Goal: Find specific page/section: Find specific page/section

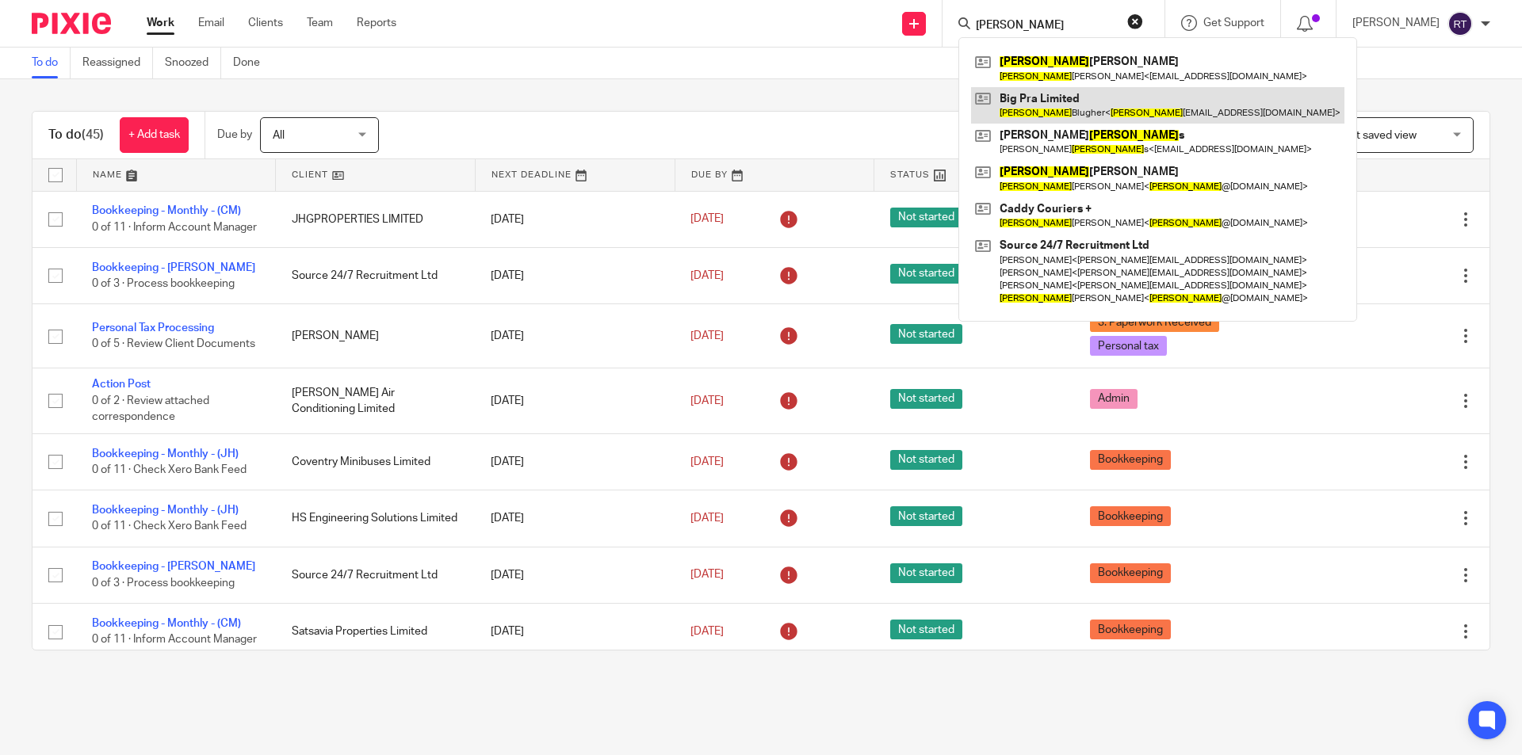
type input "harry"
click at [1095, 101] on link at bounding box center [1157, 105] width 373 height 36
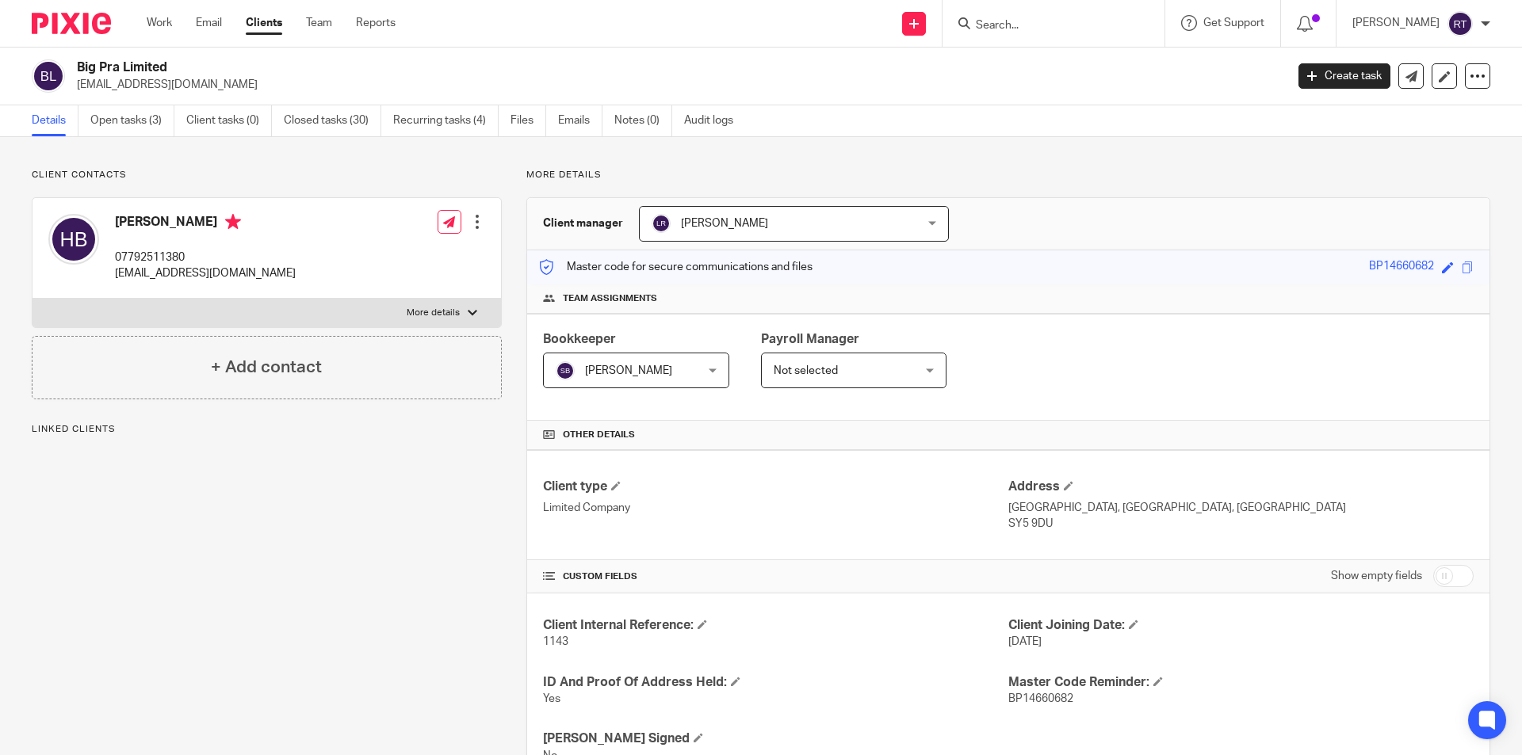
click at [147, 271] on p "harrykaka@yahoo.com" at bounding box center [205, 273] width 181 height 16
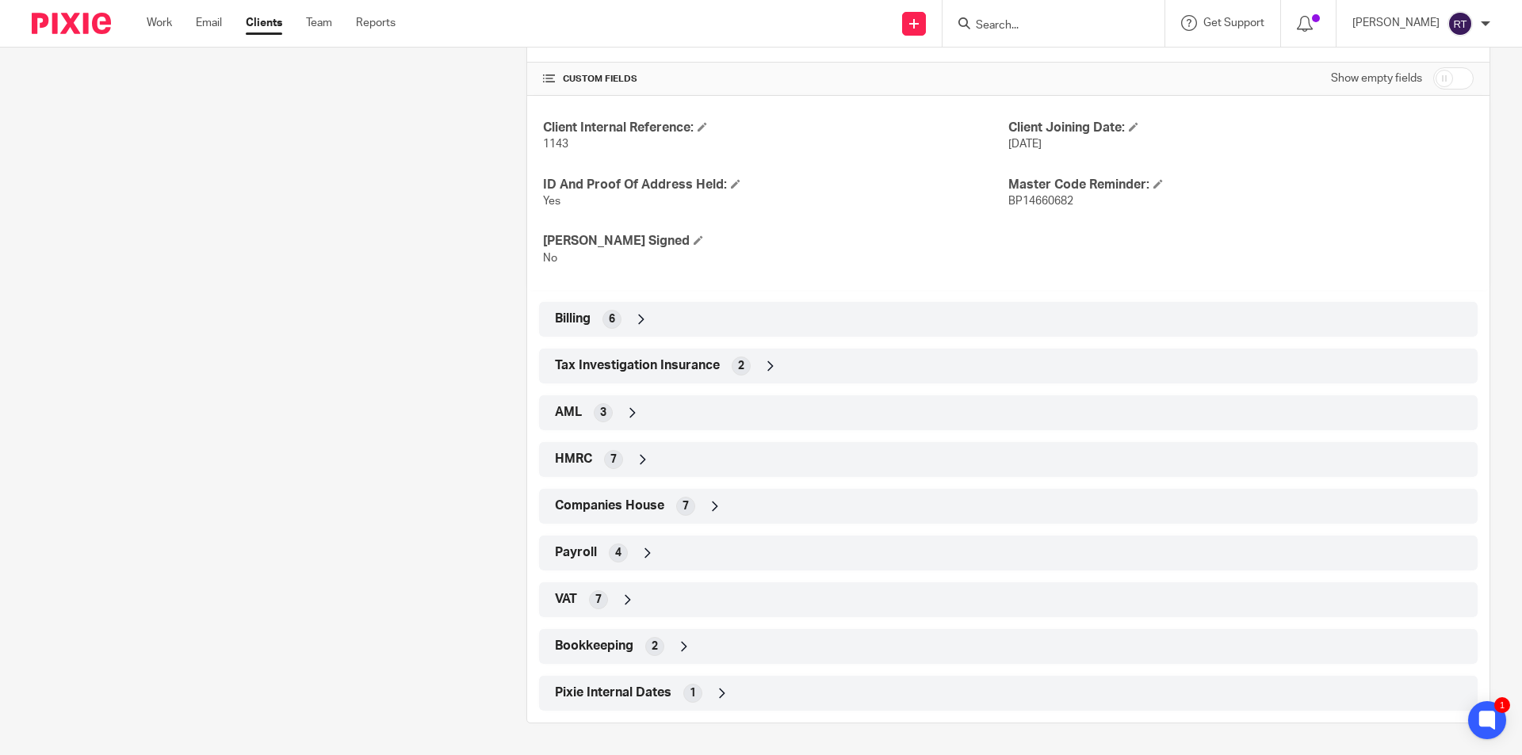
click at [640, 552] on icon at bounding box center [648, 553] width 16 height 16
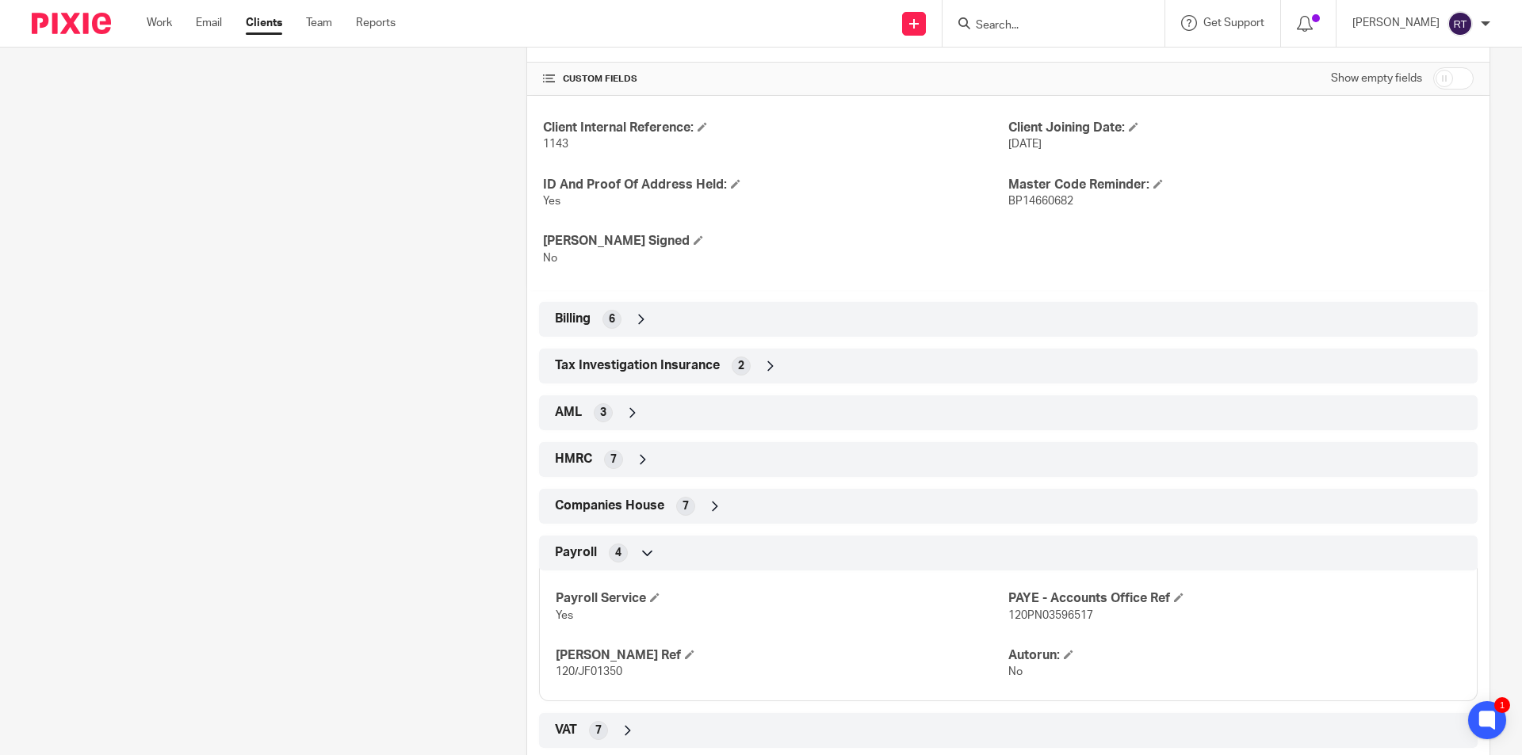
scroll to position [628, 0]
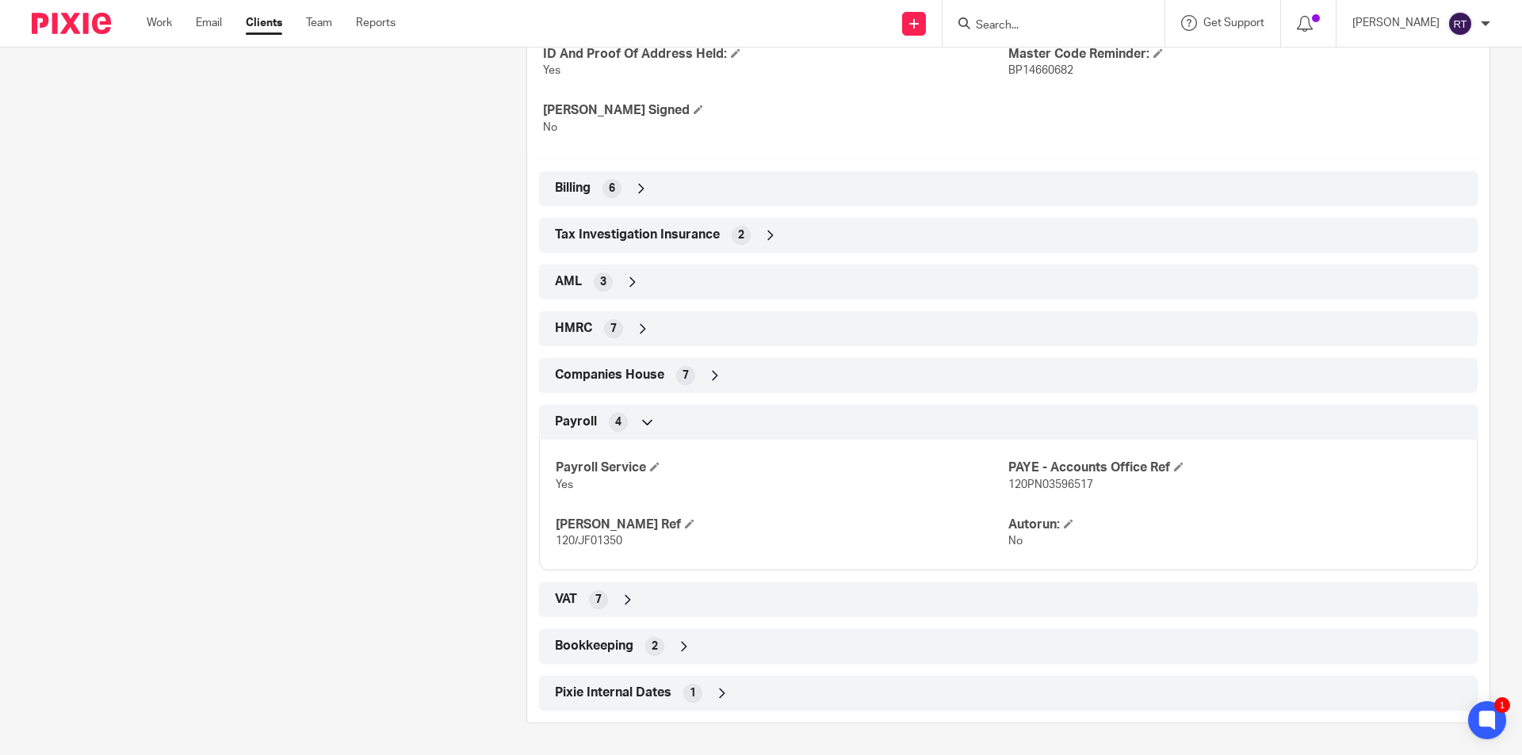
click at [584, 542] on span "120/JF01350" at bounding box center [589, 541] width 67 height 11
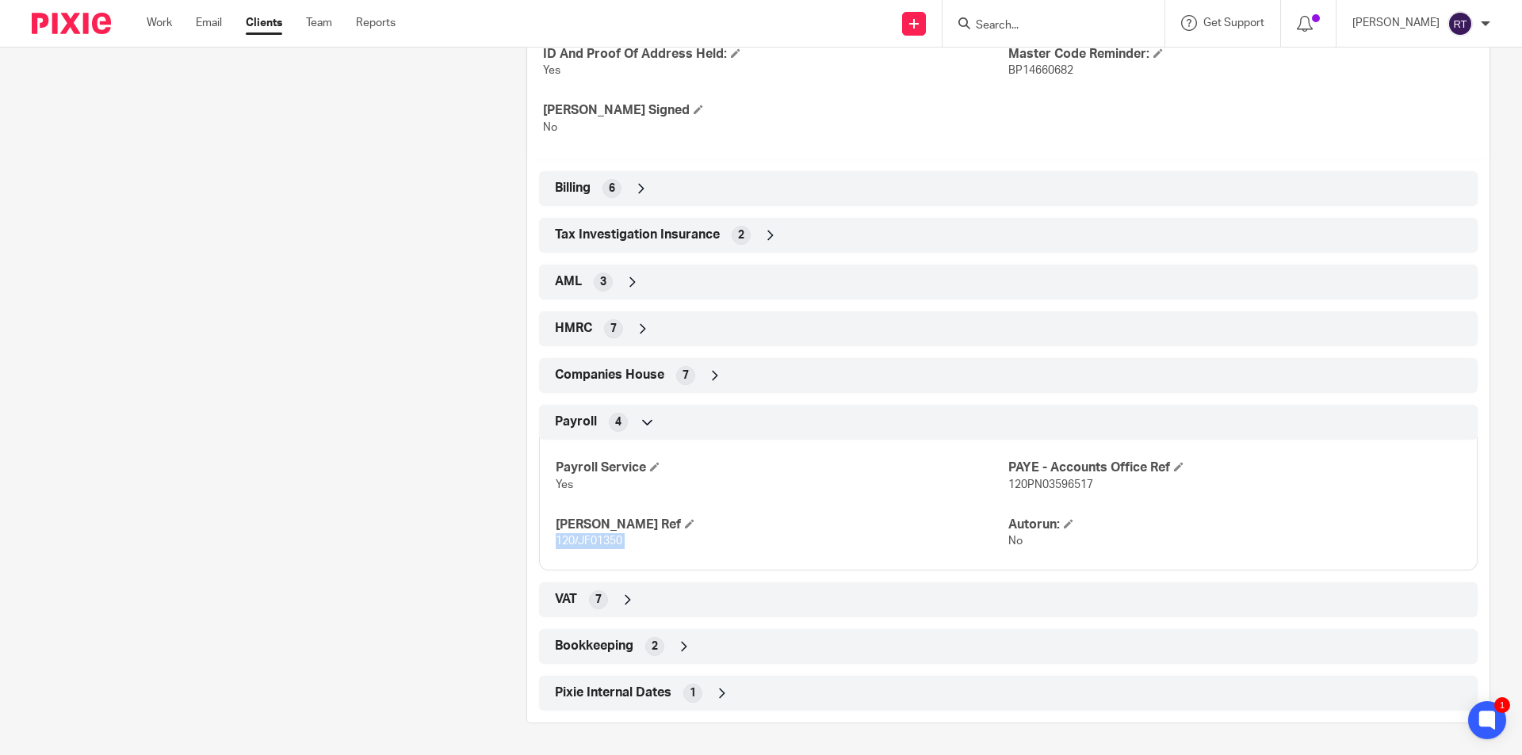
click at [584, 542] on span "120/JF01350" at bounding box center [589, 541] width 67 height 11
copy p "120/JF01350"
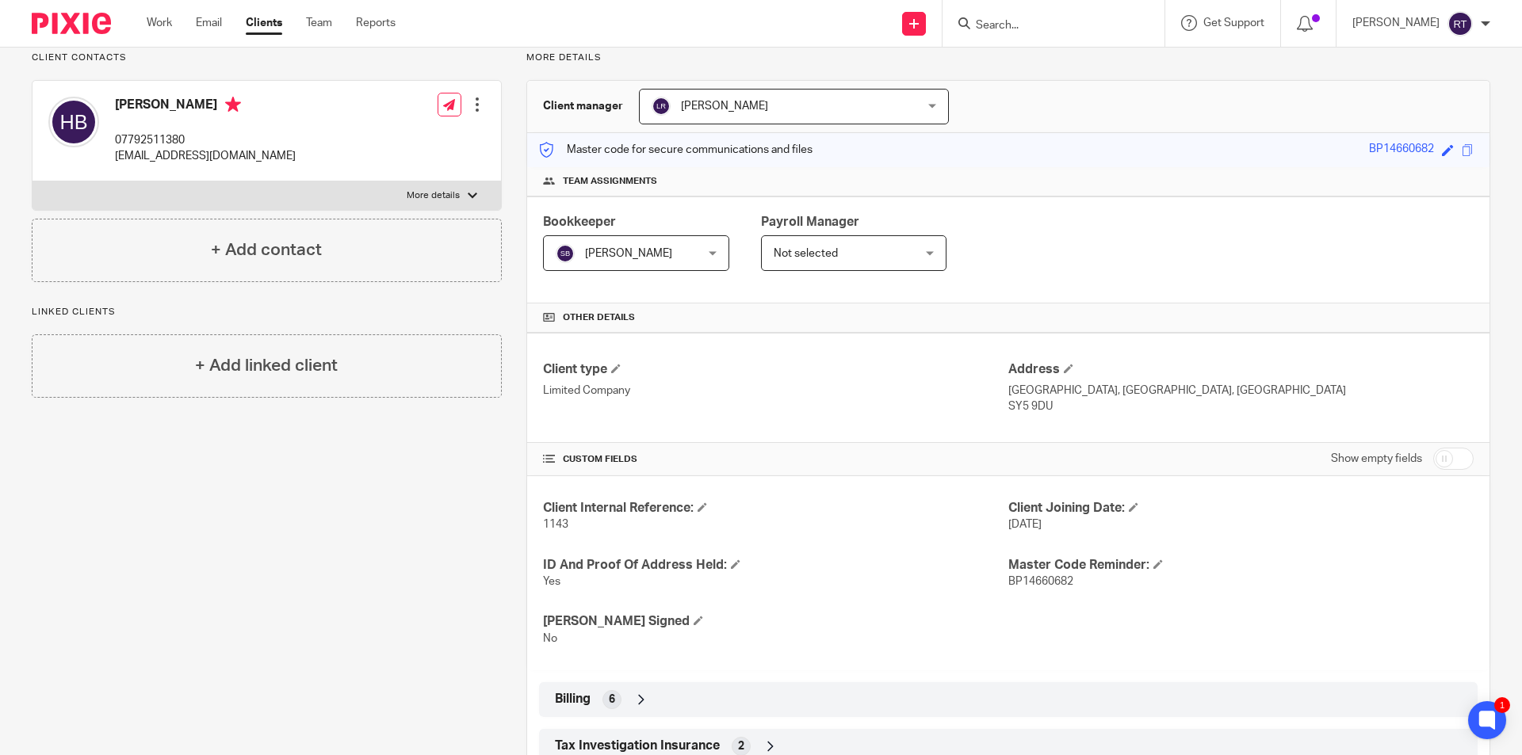
scroll to position [0, 0]
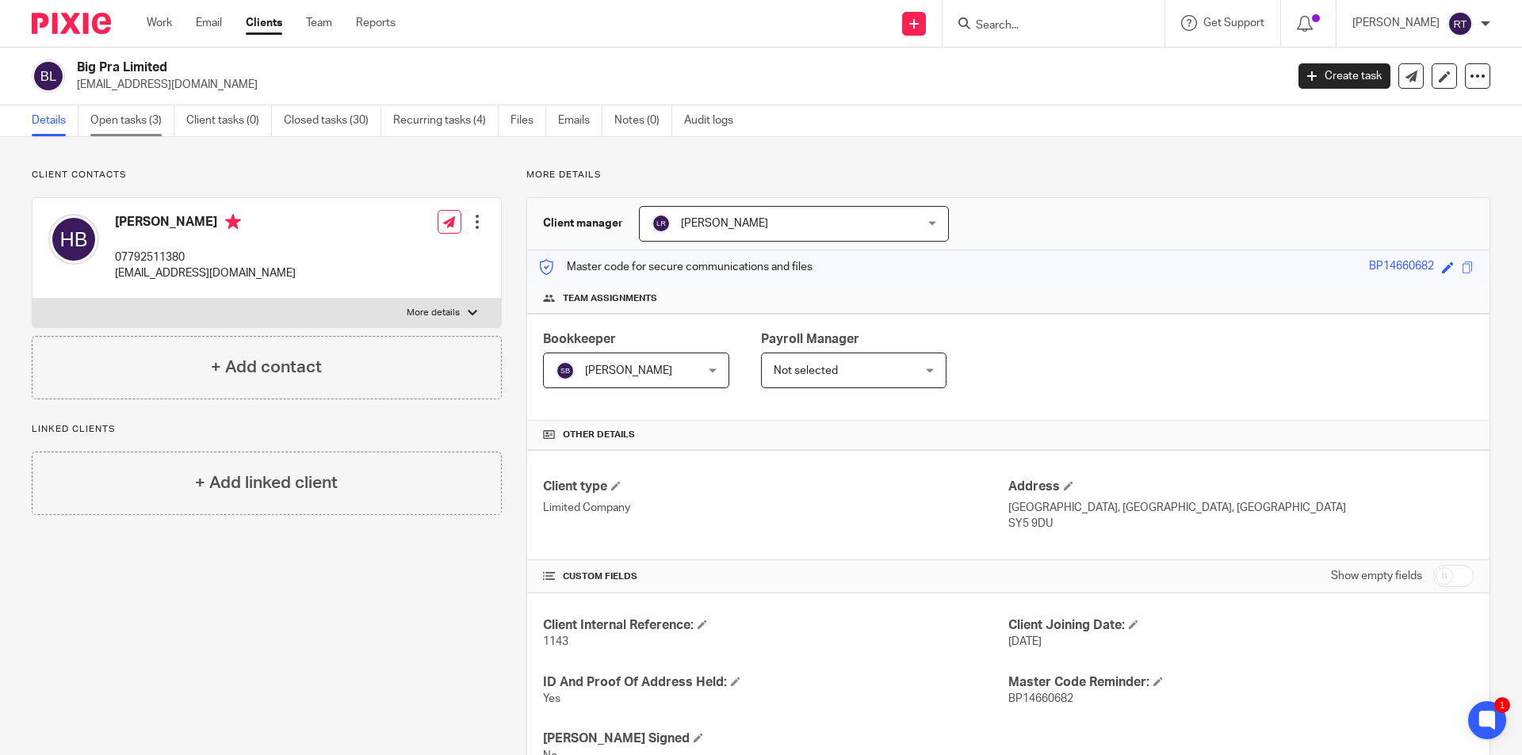
click at [142, 128] on link "Open tasks (3)" at bounding box center [132, 120] width 84 height 31
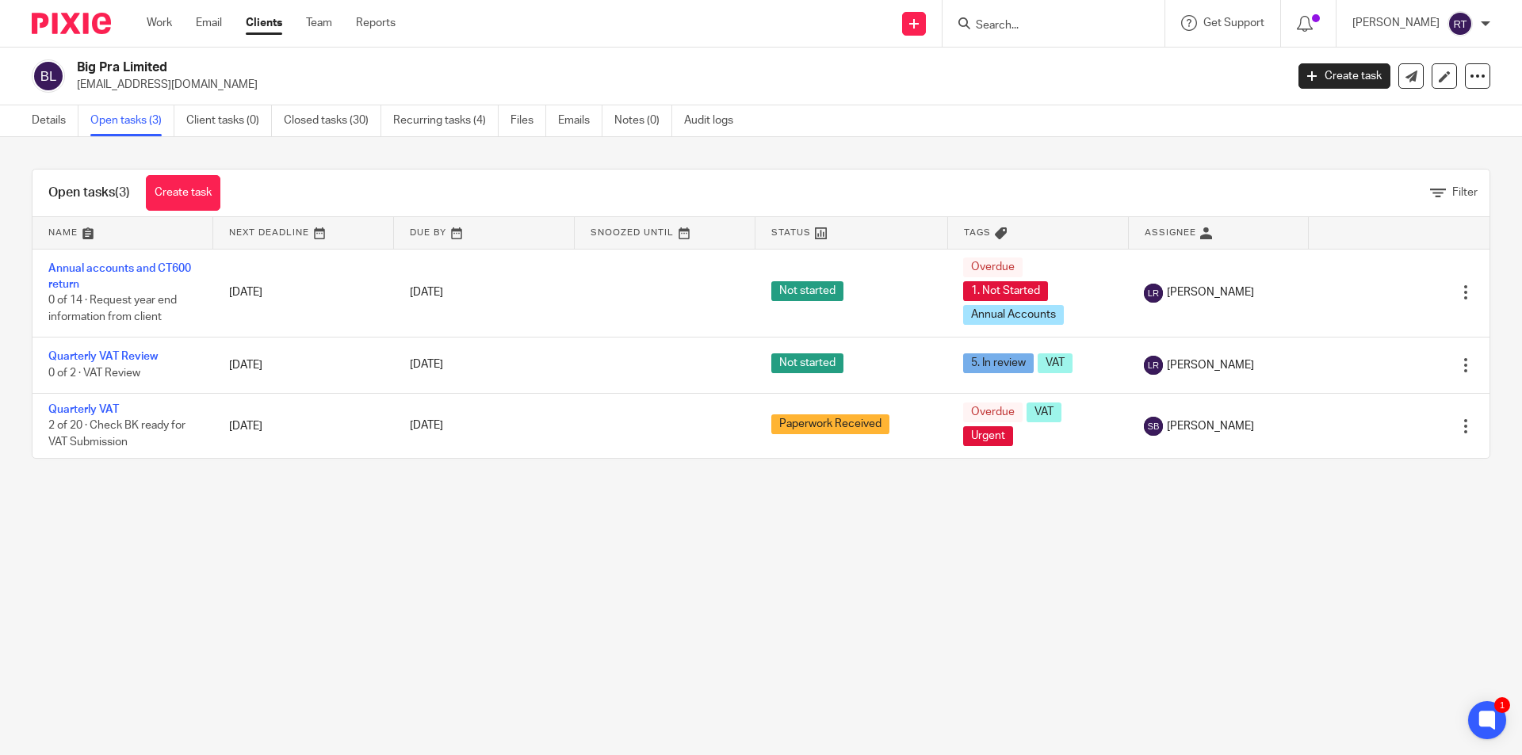
click at [101, 26] on img at bounding box center [71, 23] width 79 height 21
